Goal: Use online tool/utility: Utilize a website feature to perform a specific function

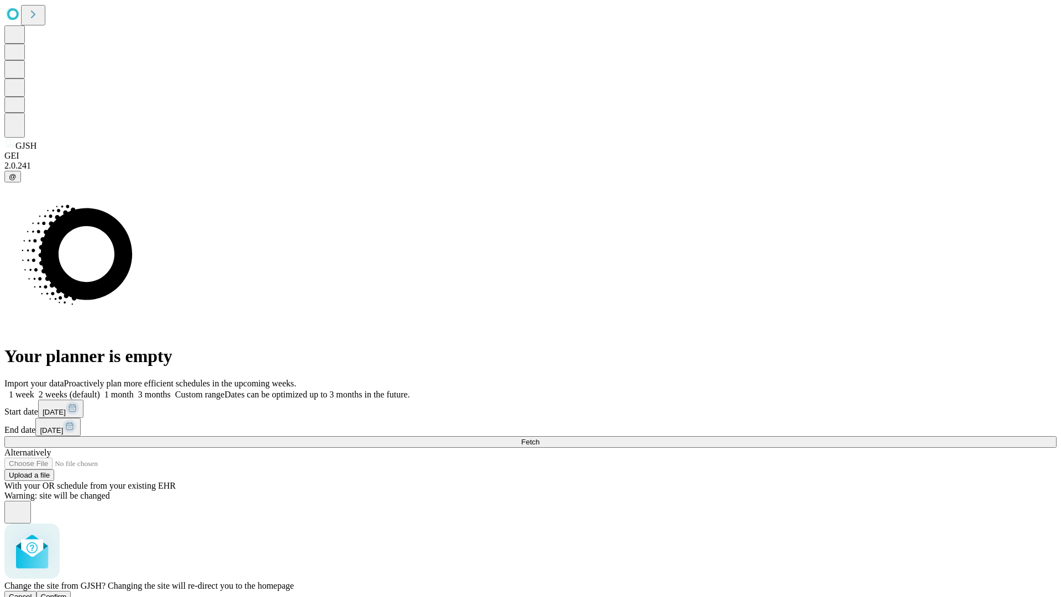
click at [67, 592] on span "Confirm" at bounding box center [54, 596] width 26 height 8
click at [34, 390] on label "1 week" at bounding box center [19, 394] width 30 height 9
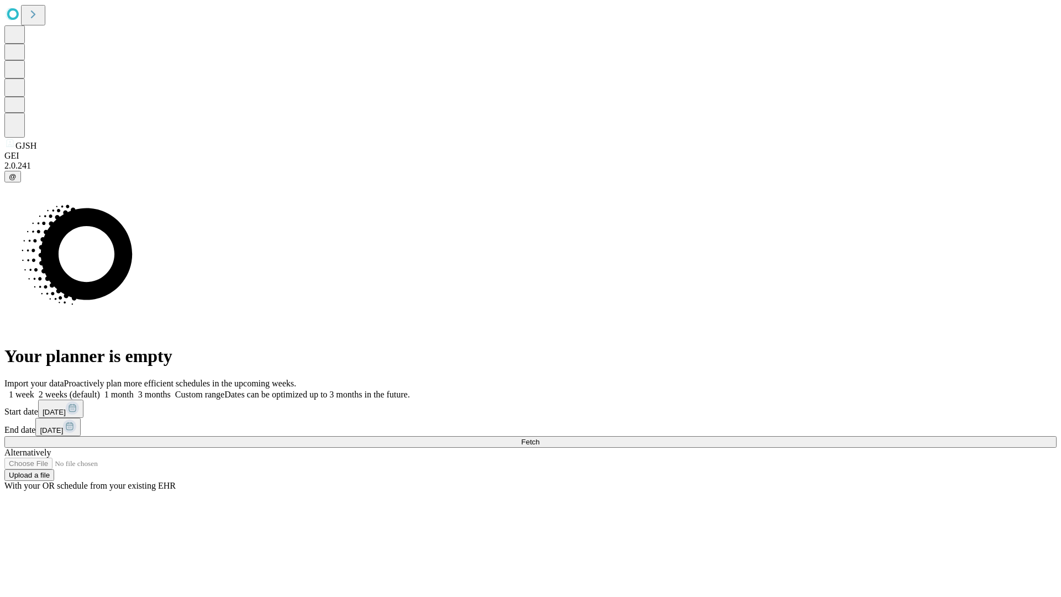
click at [539, 438] on span "Fetch" at bounding box center [530, 442] width 18 height 8
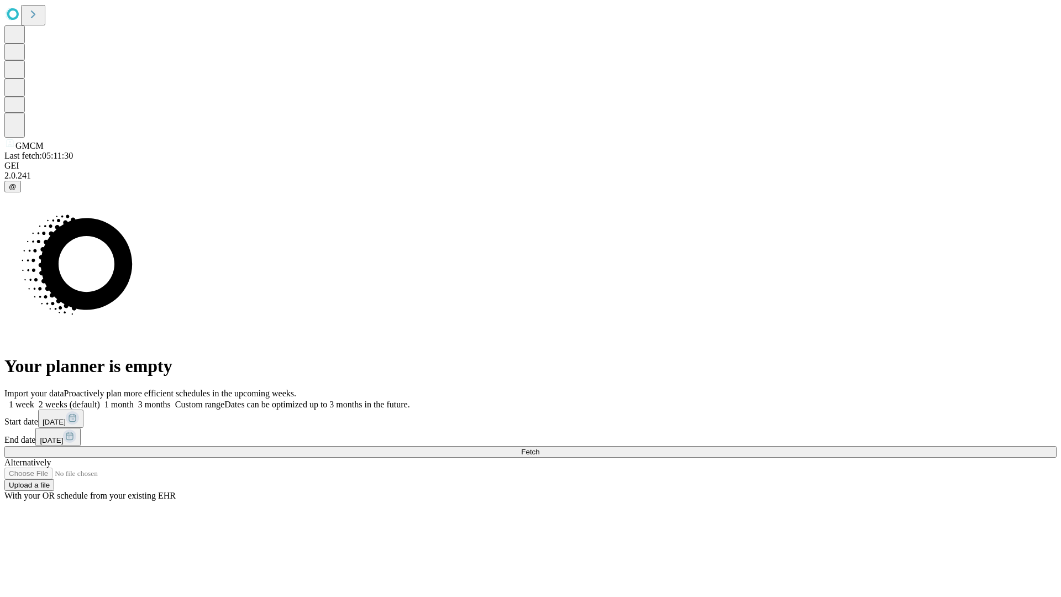
click at [34, 400] on label "1 week" at bounding box center [19, 404] width 30 height 9
click at [539, 448] on span "Fetch" at bounding box center [530, 452] width 18 height 8
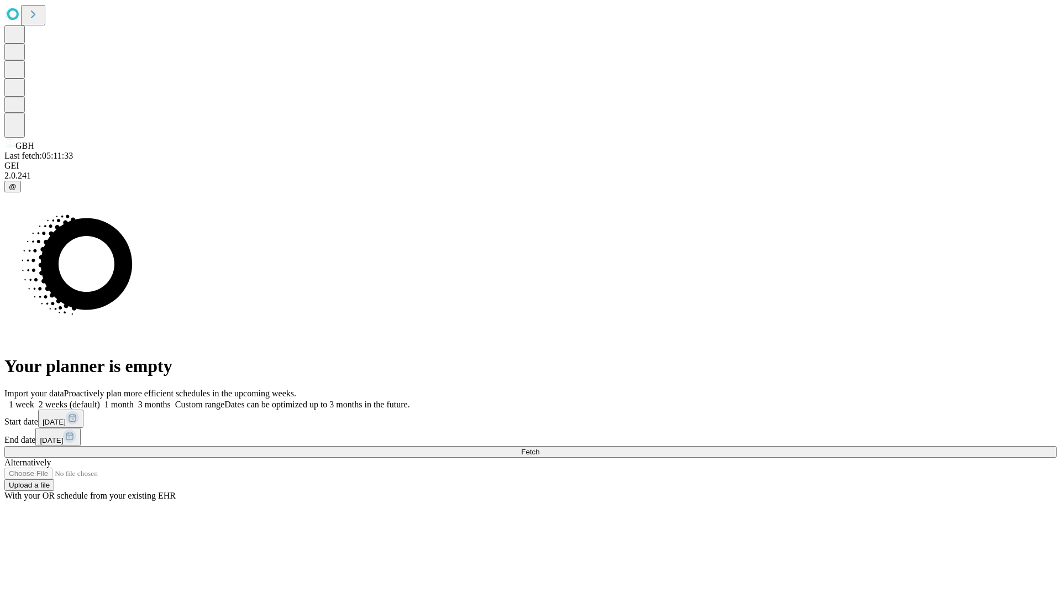
click at [539, 448] on span "Fetch" at bounding box center [530, 452] width 18 height 8
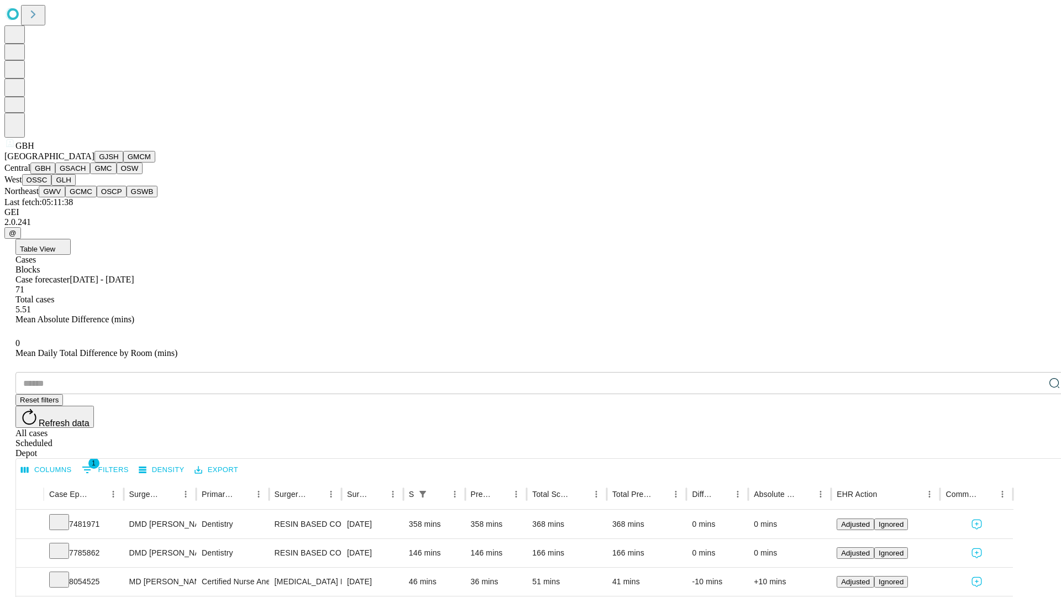
click at [86, 174] on button "GSACH" at bounding box center [72, 168] width 35 height 12
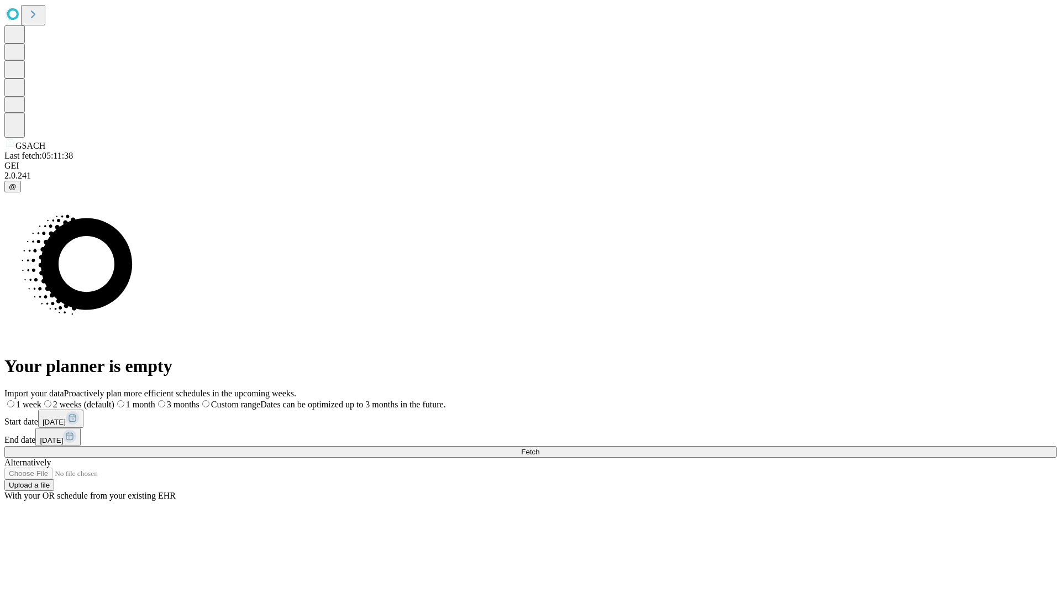
click at [41, 400] on label "1 week" at bounding box center [22, 404] width 37 height 9
click at [539, 448] on span "Fetch" at bounding box center [530, 452] width 18 height 8
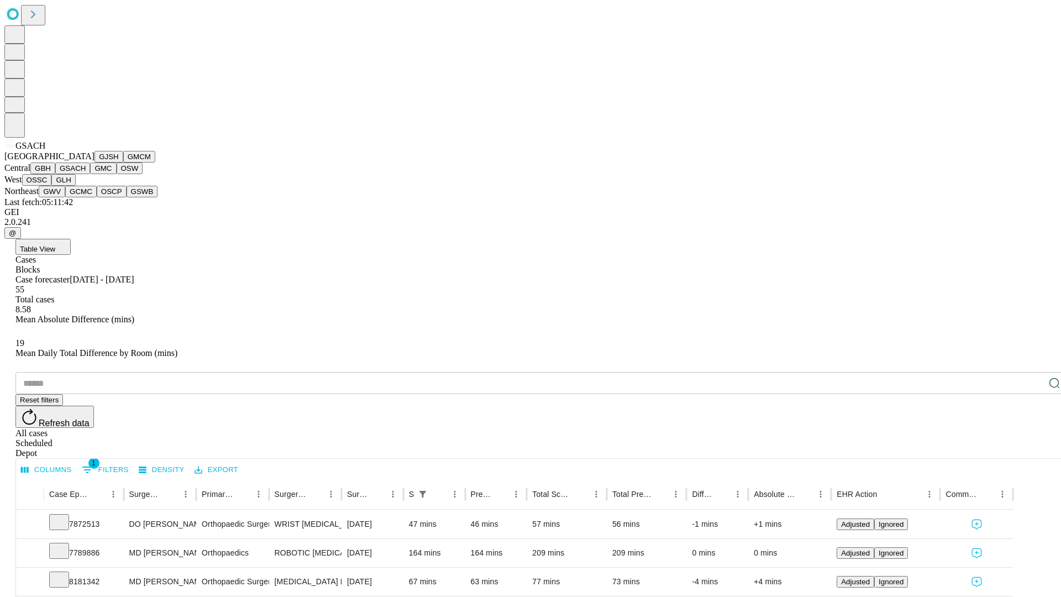
click at [90, 174] on button "GMC" at bounding box center [103, 168] width 26 height 12
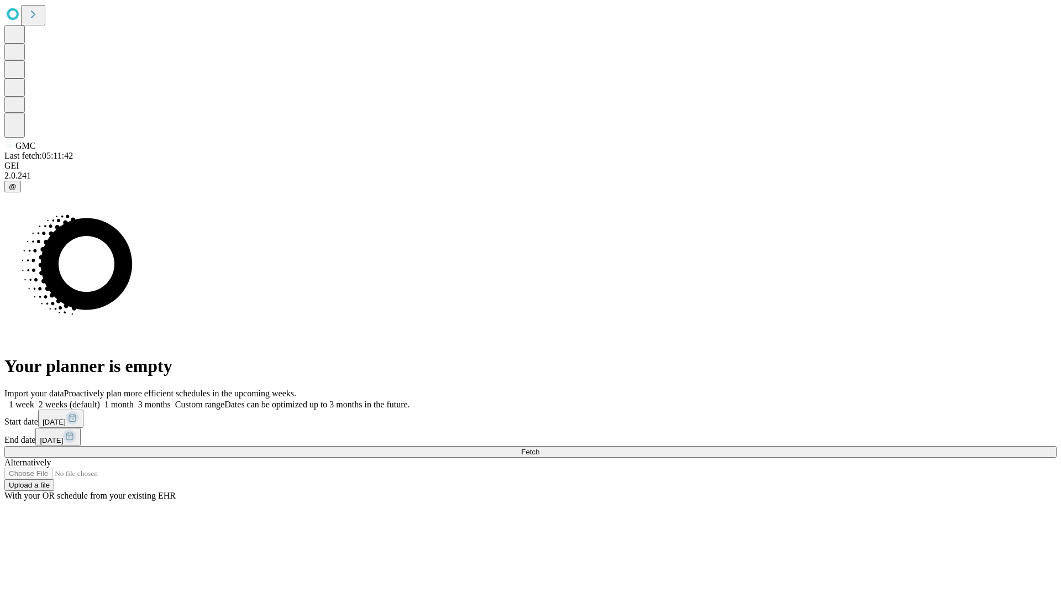
click at [34, 400] on label "1 week" at bounding box center [19, 404] width 30 height 9
click at [539, 448] on span "Fetch" at bounding box center [530, 452] width 18 height 8
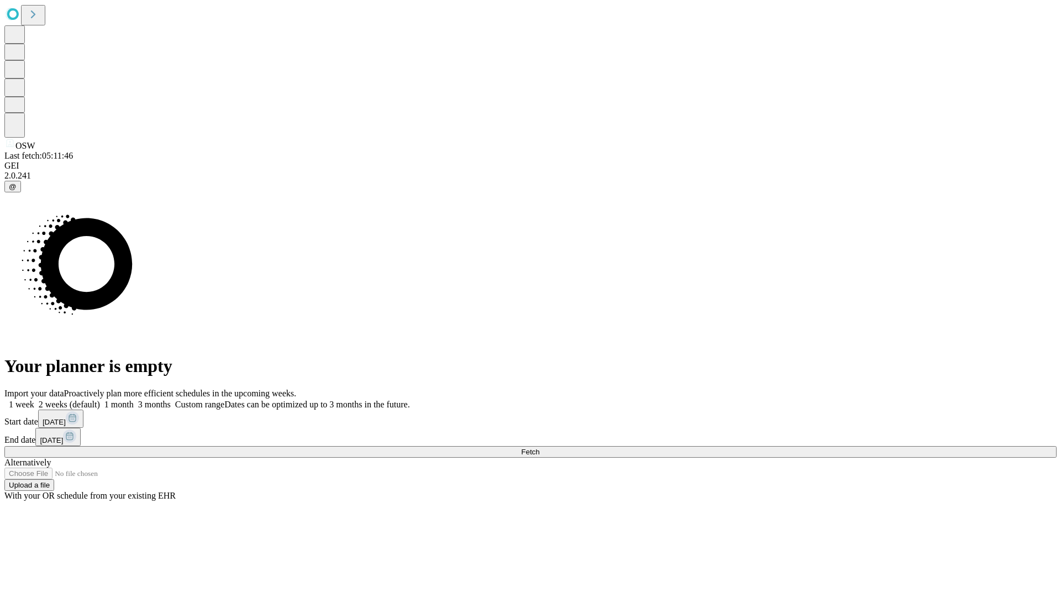
click at [34, 400] on label "1 week" at bounding box center [19, 404] width 30 height 9
click at [539, 448] on span "Fetch" at bounding box center [530, 452] width 18 height 8
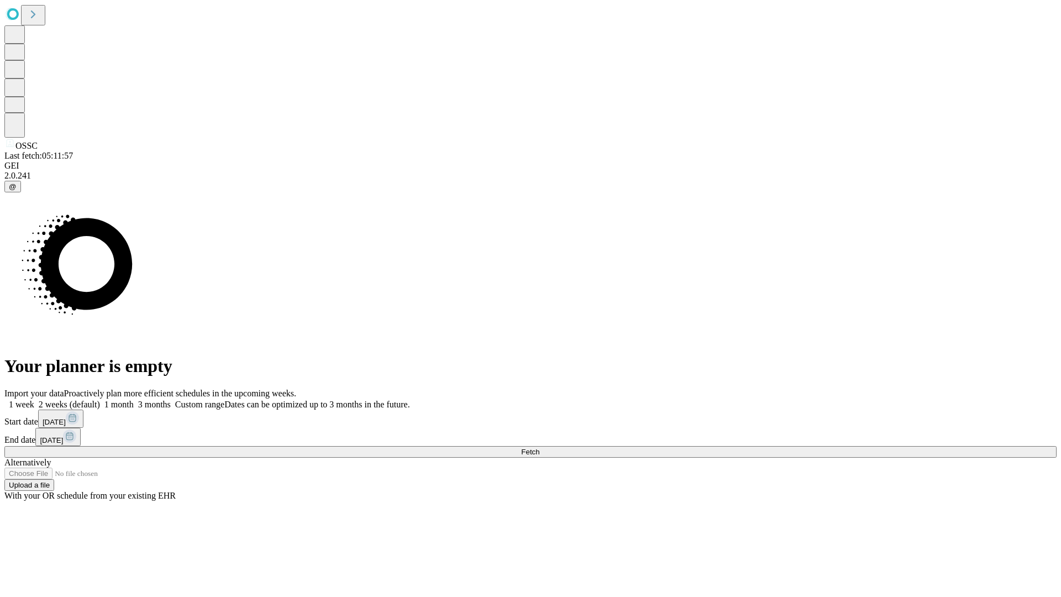
click at [539, 448] on span "Fetch" at bounding box center [530, 452] width 18 height 8
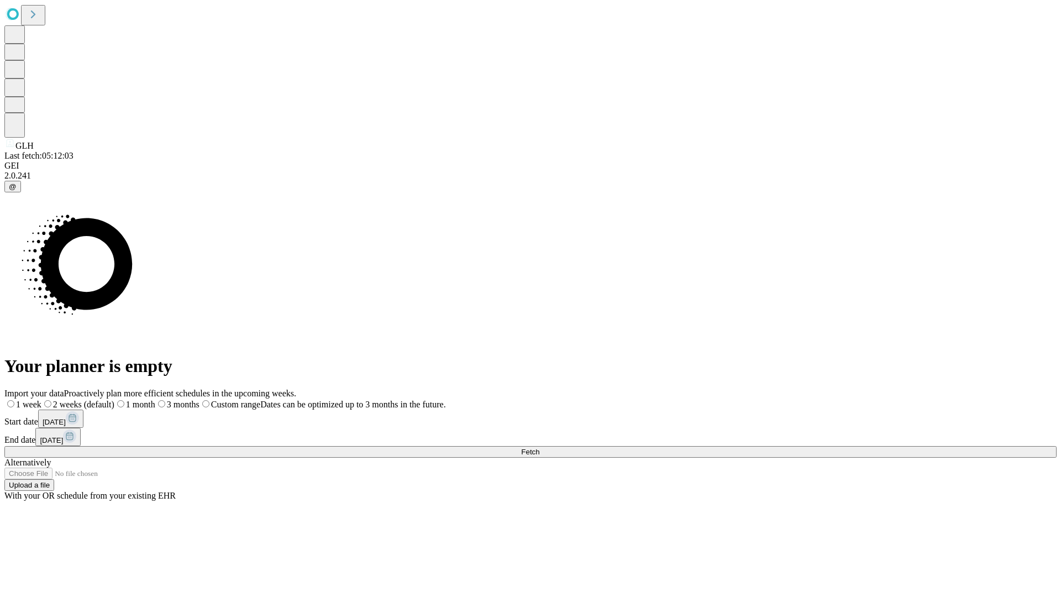
click at [41, 400] on label "1 week" at bounding box center [22, 404] width 37 height 9
click at [539, 448] on span "Fetch" at bounding box center [530, 452] width 18 height 8
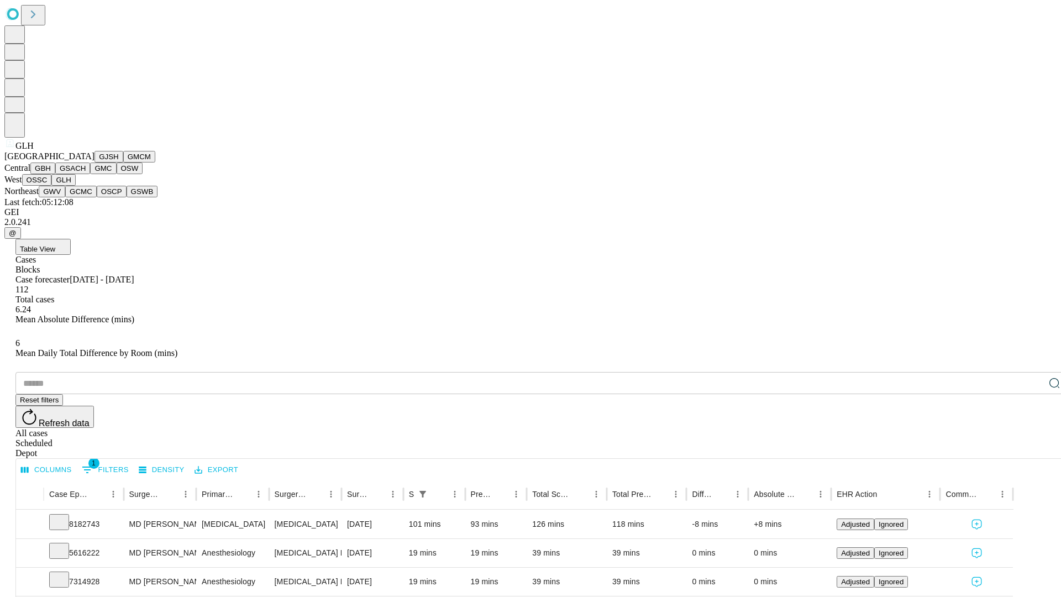
click at [65, 197] on button "GWV" at bounding box center [52, 192] width 27 height 12
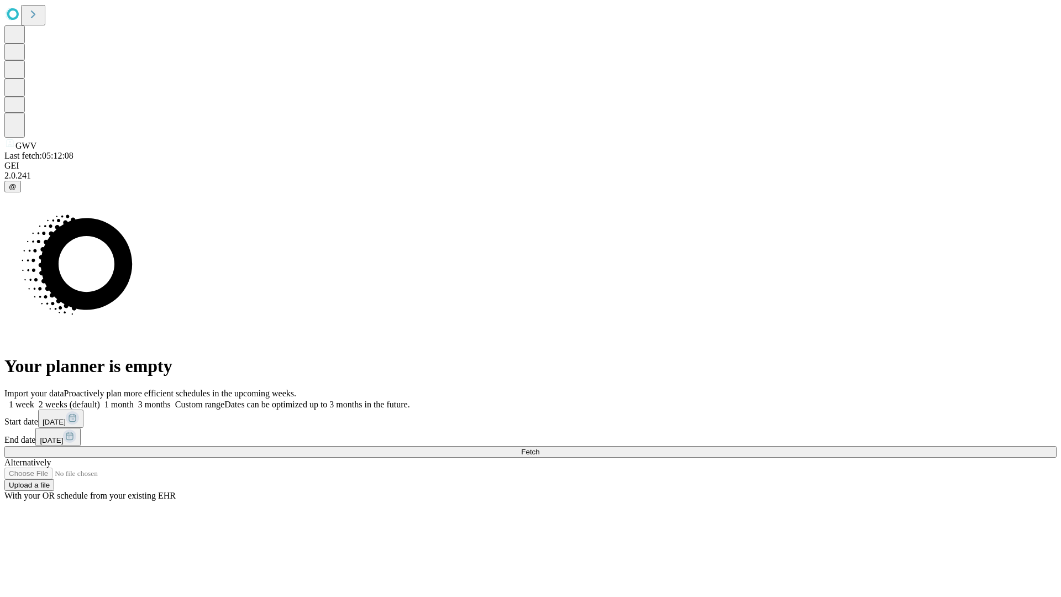
click at [34, 400] on label "1 week" at bounding box center [19, 404] width 30 height 9
click at [539, 448] on span "Fetch" at bounding box center [530, 452] width 18 height 8
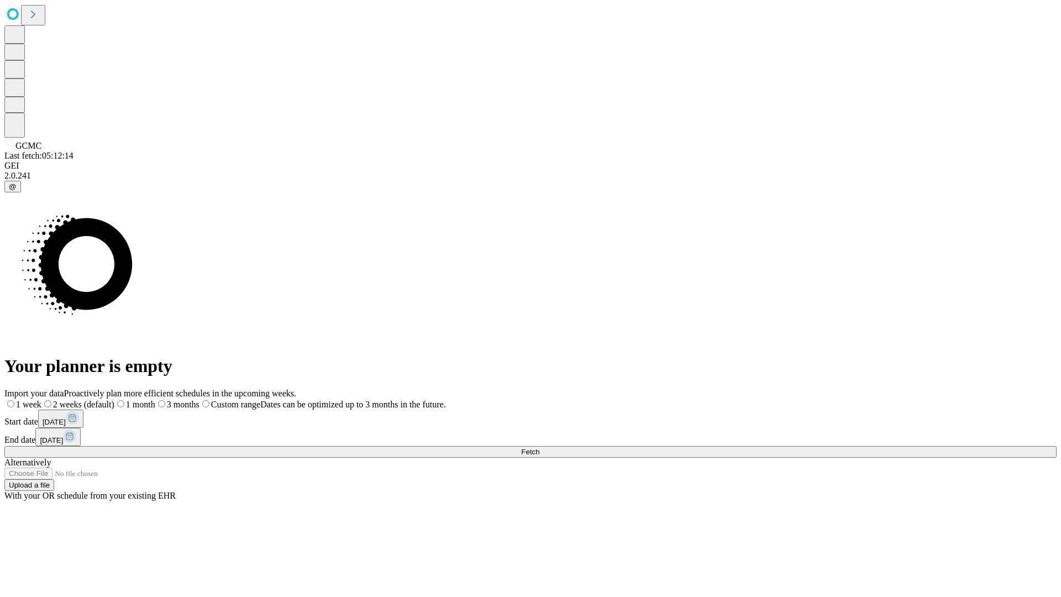
click at [539, 448] on span "Fetch" at bounding box center [530, 452] width 18 height 8
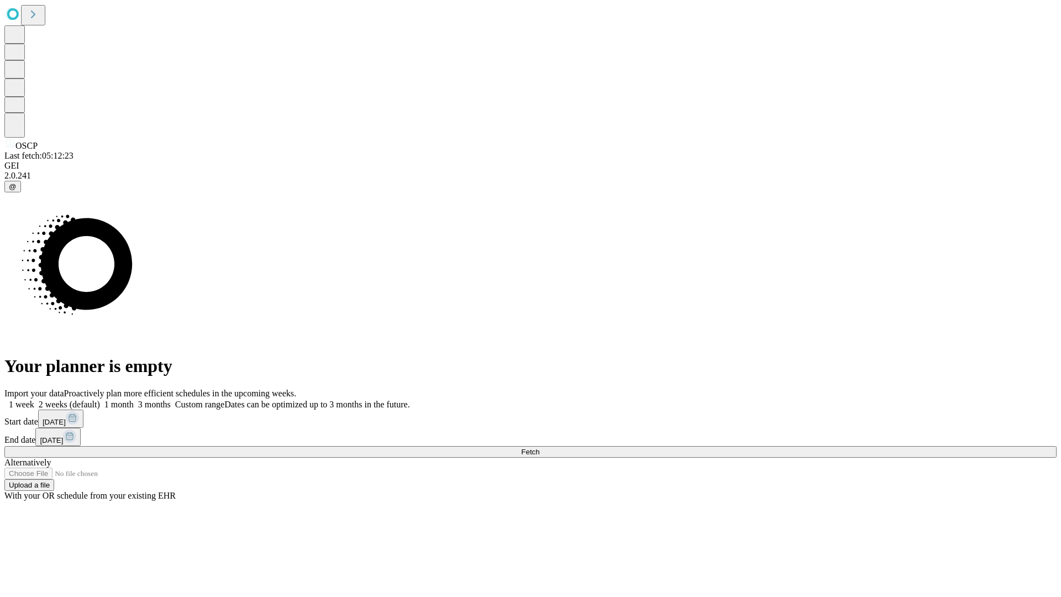
click at [34, 400] on label "1 week" at bounding box center [19, 404] width 30 height 9
click at [539, 448] on span "Fetch" at bounding box center [530, 452] width 18 height 8
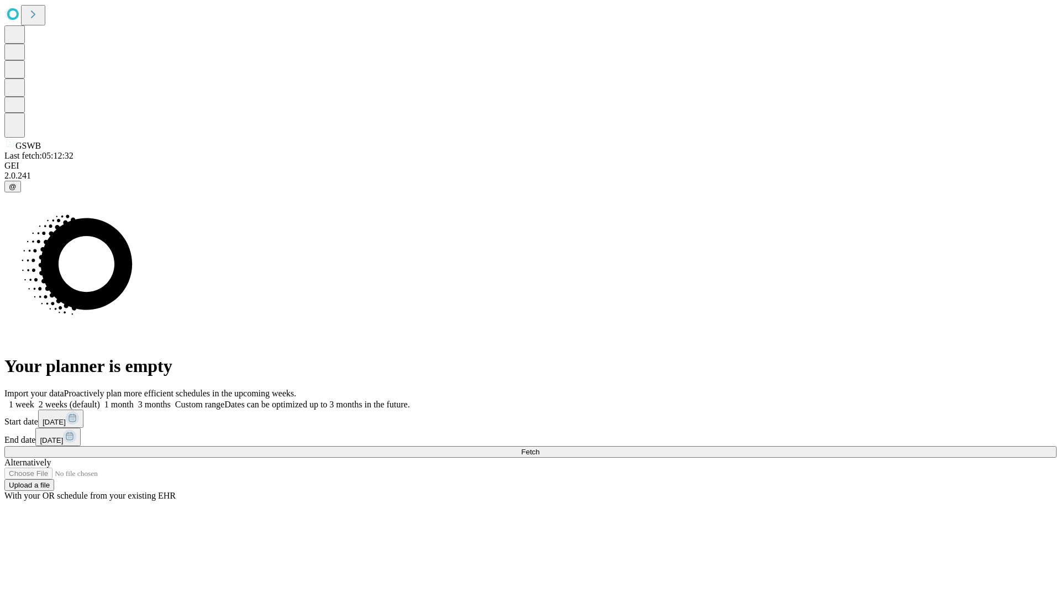
click at [34, 400] on label "1 week" at bounding box center [19, 404] width 30 height 9
click at [539, 448] on span "Fetch" at bounding box center [530, 452] width 18 height 8
